Goal: Find specific page/section: Find specific page/section

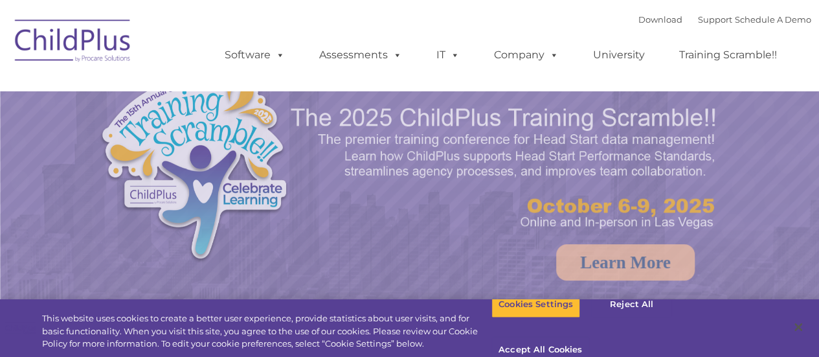
select select "MEDIUM"
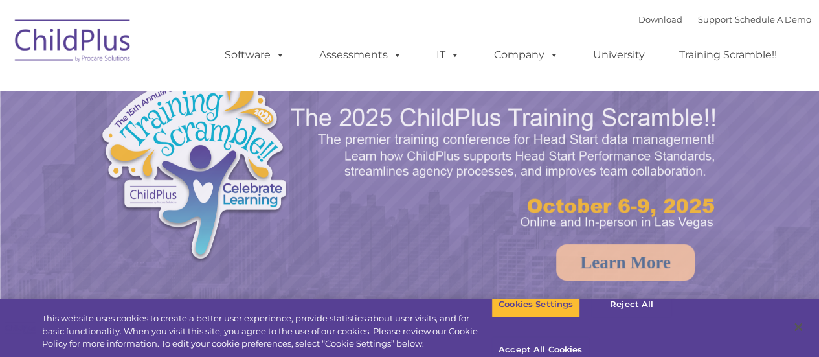
select select "MEDIUM"
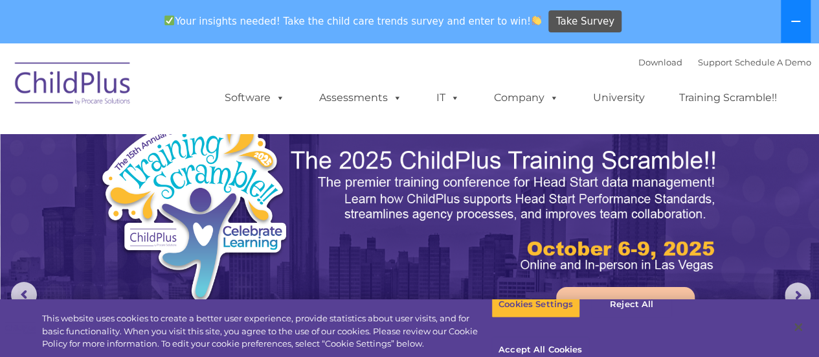
click at [800, 23] on icon at bounding box center [796, 21] width 10 height 10
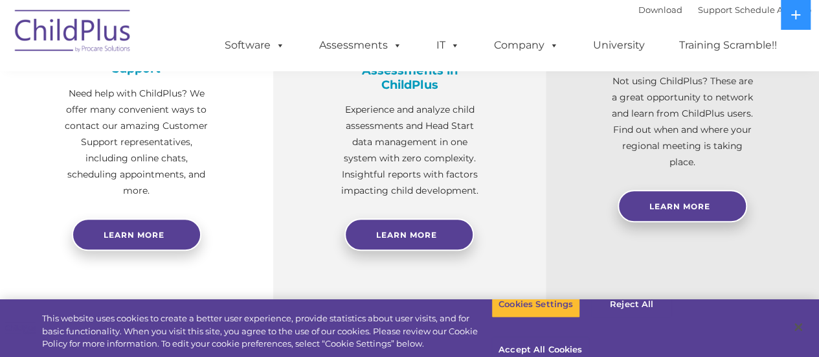
scroll to position [596, 0]
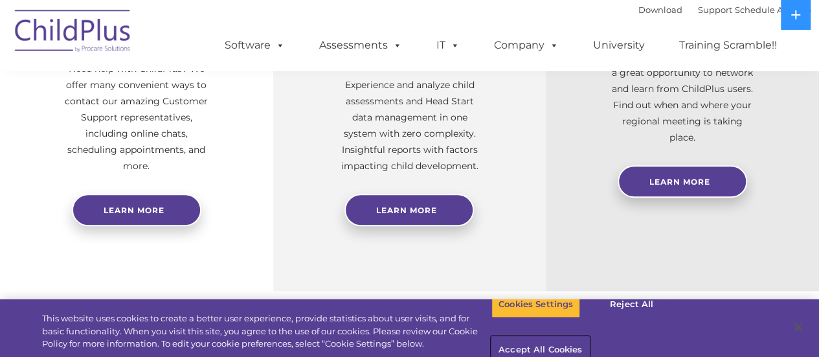
click at [589, 337] on button "Accept All Cookies" at bounding box center [541, 350] width 98 height 27
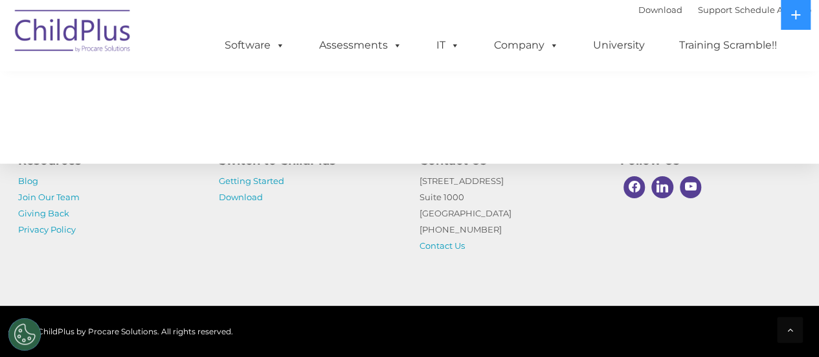
scroll to position [1569, 0]
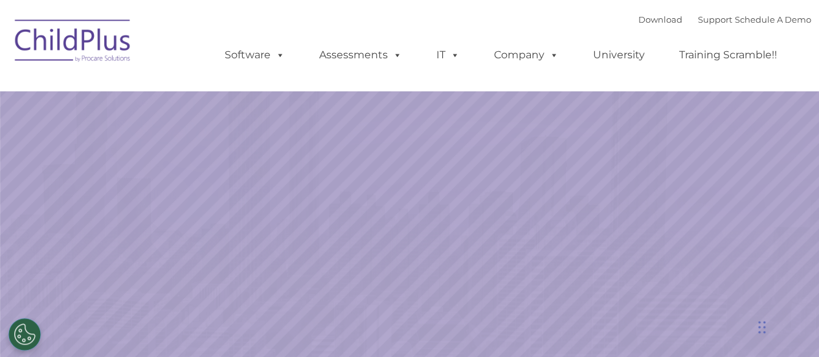
select select "MEDIUM"
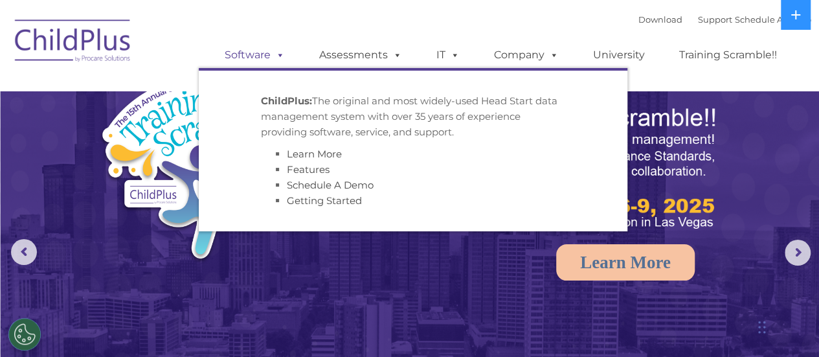
click at [266, 56] on link "Software" at bounding box center [255, 55] width 86 height 26
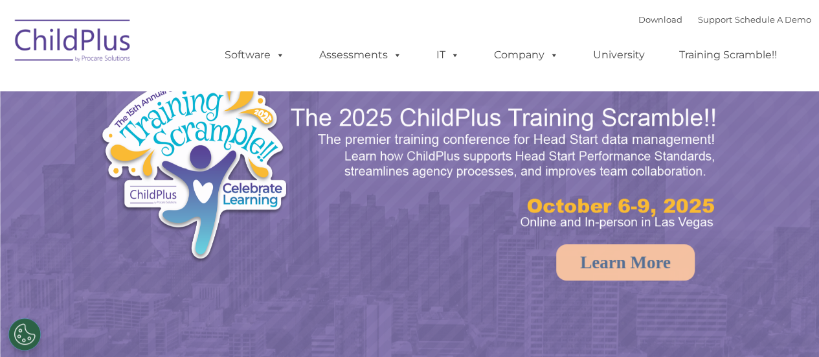
select select "MEDIUM"
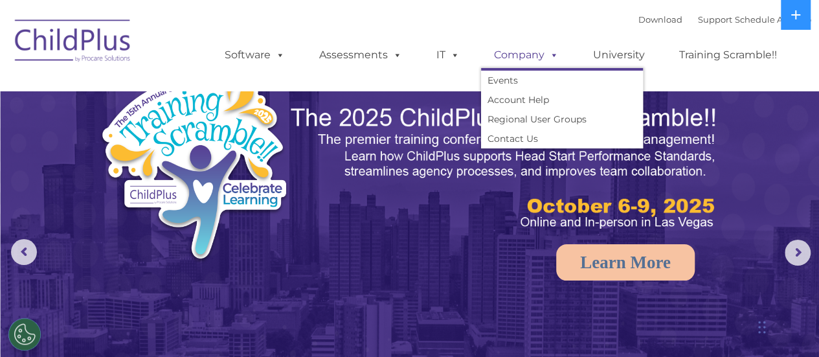
click at [526, 60] on link "Company" at bounding box center [526, 55] width 91 height 26
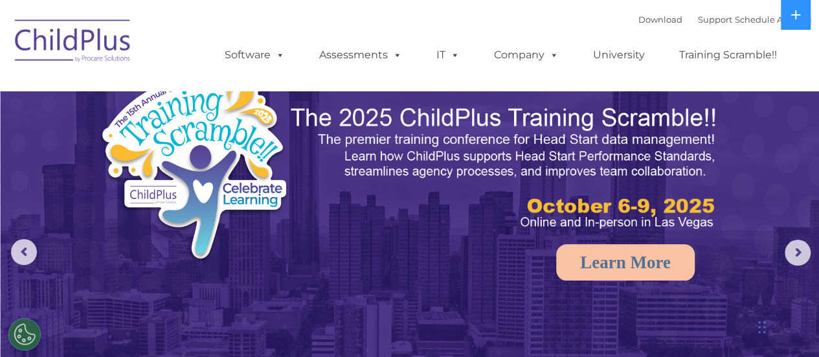
click at [96, 42] on img at bounding box center [73, 42] width 130 height 65
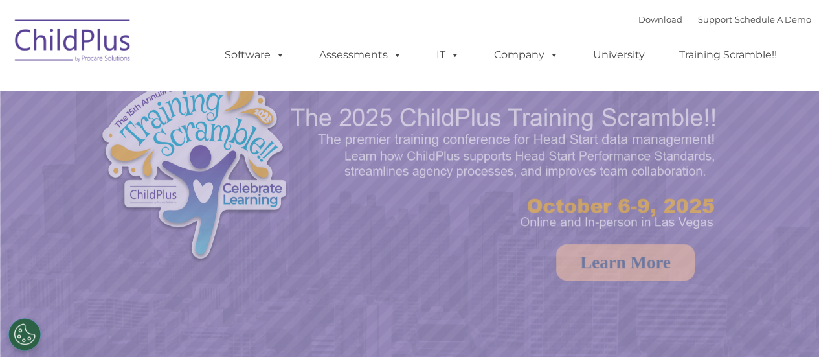
select select "MEDIUM"
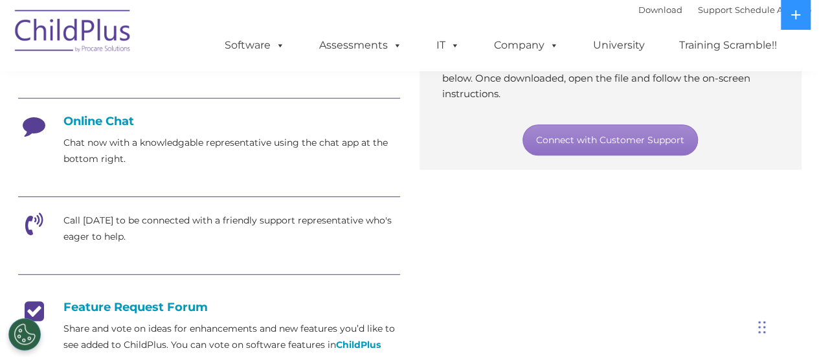
scroll to position [346, 0]
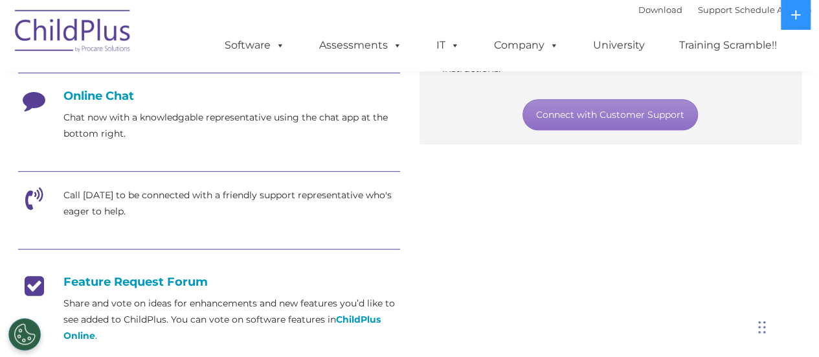
click at [35, 197] on icon at bounding box center [34, 203] width 32 height 32
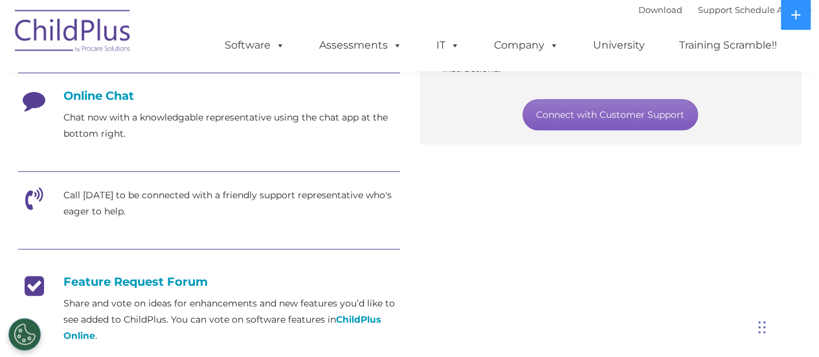
click at [569, 119] on link "Connect with Customer Support" at bounding box center [611, 114] width 176 height 31
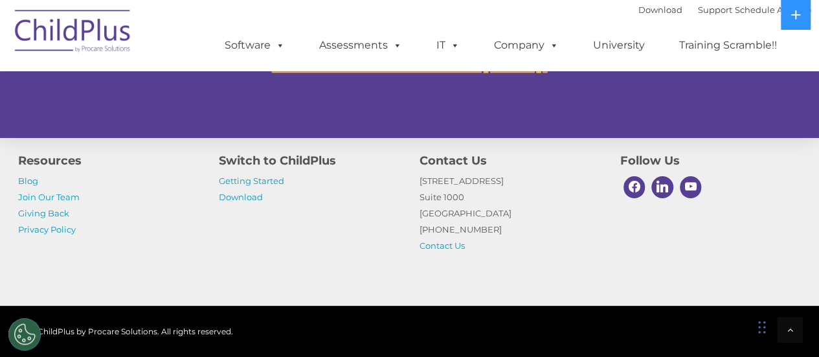
scroll to position [877, 0]
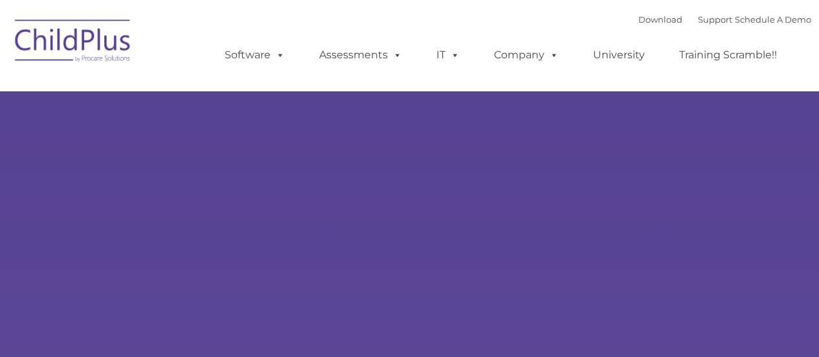
select select "MEDIUM"
